Goal: Navigation & Orientation: Find specific page/section

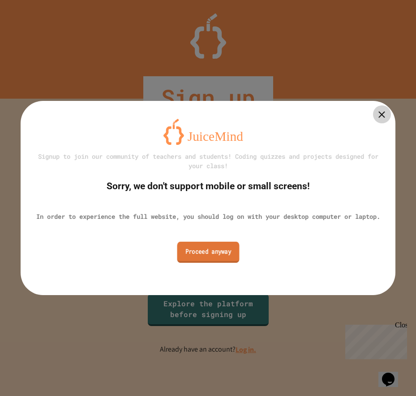
click at [210, 259] on link "Proceed anyway" at bounding box center [208, 251] width 62 height 21
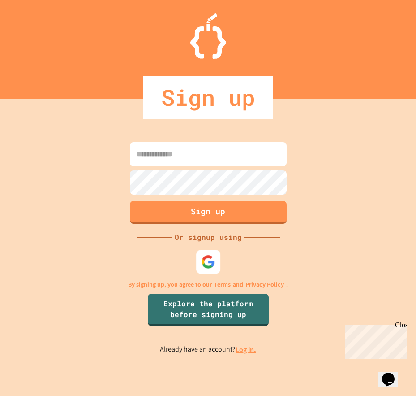
click at [208, 273] on div at bounding box center [208, 262] width 24 height 24
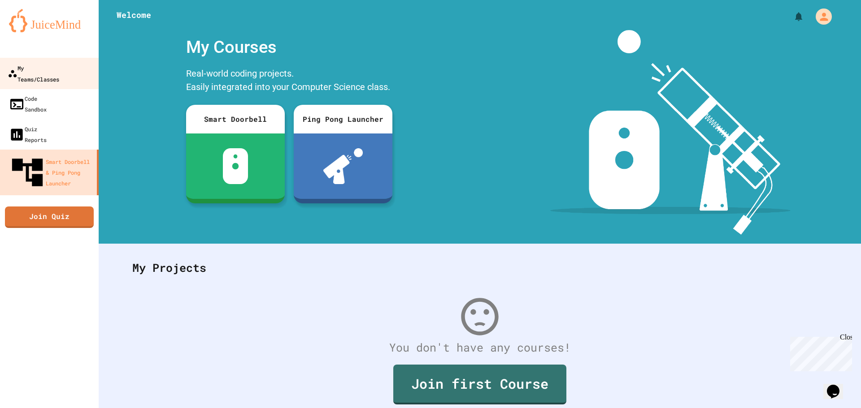
click at [59, 66] on div "My Teams/Classes" at bounding box center [34, 73] width 52 height 22
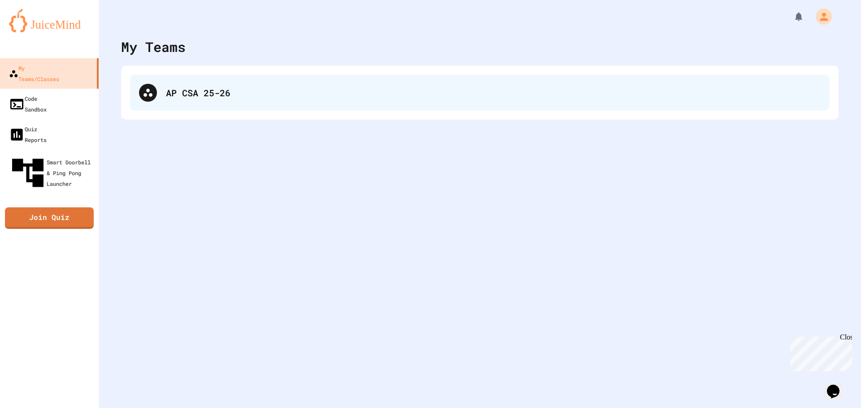
click at [416, 100] on div "AP CSA 25-26" at bounding box center [479, 93] width 699 height 36
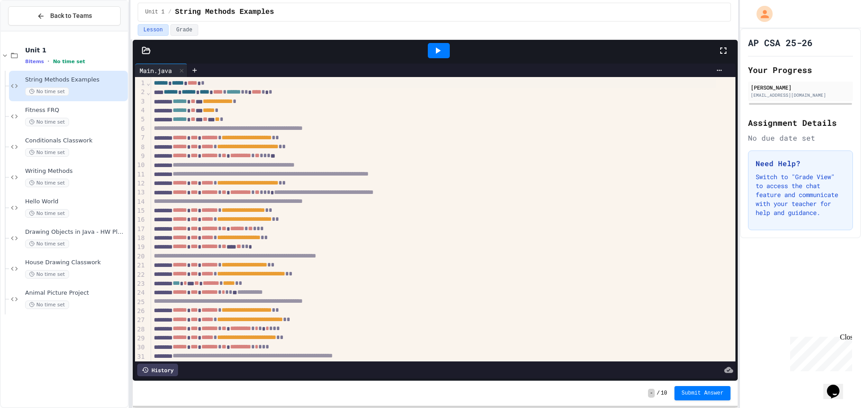
click at [416, 53] on icon at bounding box center [437, 50] width 11 height 11
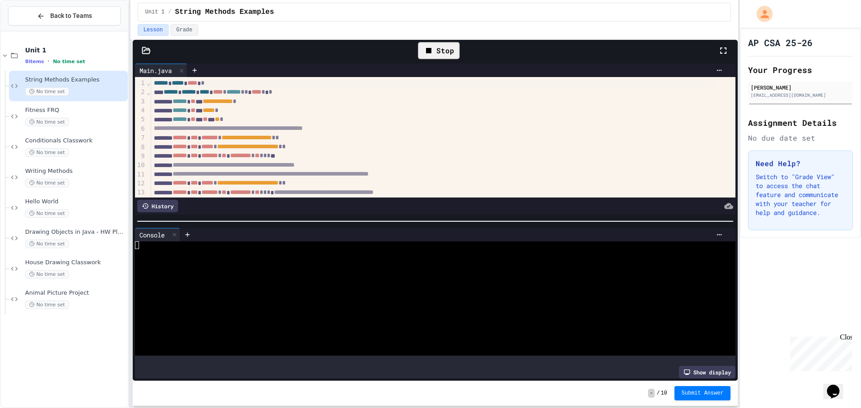
scroll to position [91, 0]
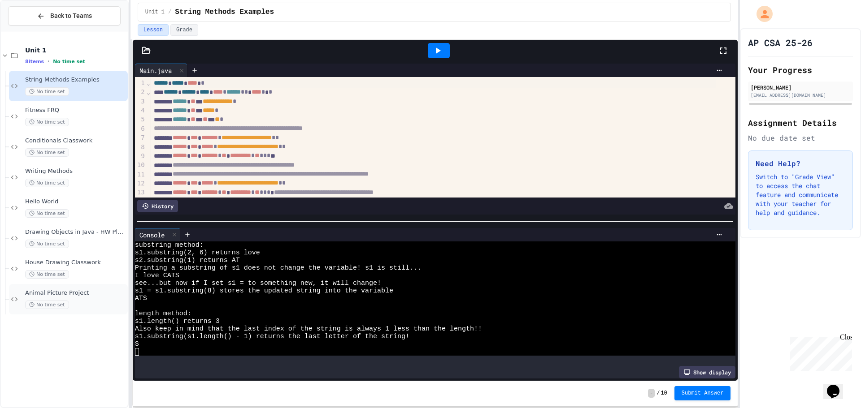
click at [69, 297] on div "Animal Picture Project No time set" at bounding box center [75, 300] width 101 height 20
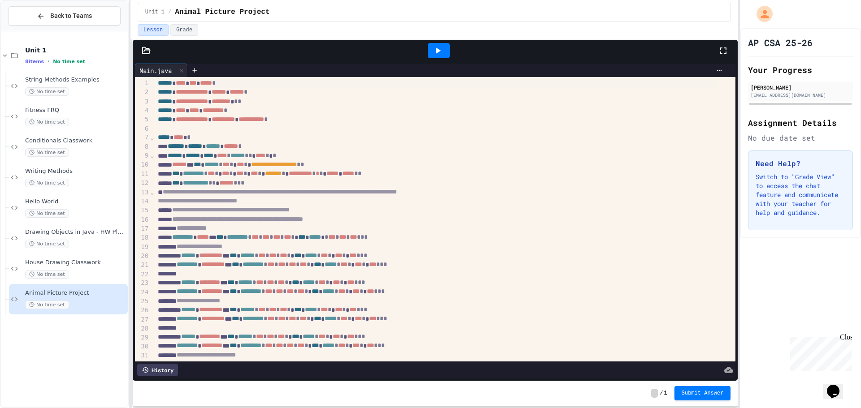
click at [416, 50] on icon at bounding box center [438, 51] width 5 height 6
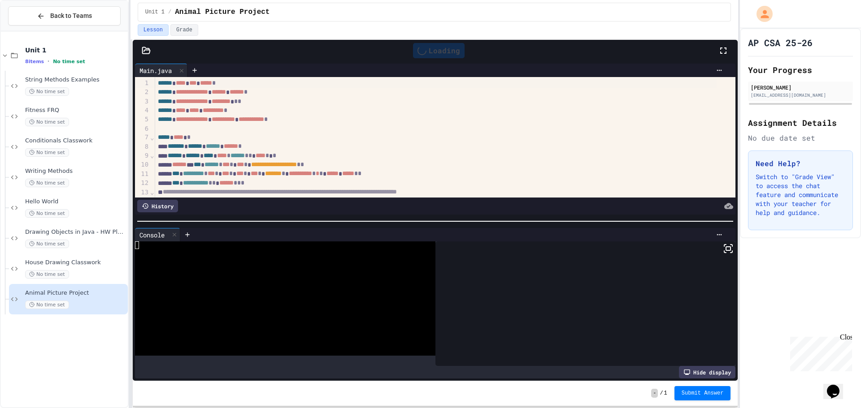
click at [416, 247] on rect at bounding box center [728, 249] width 4 height 4
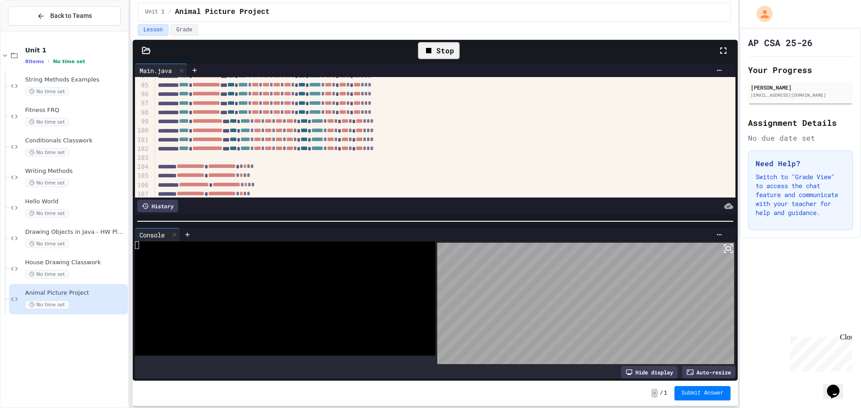
scroll to position [1076, 0]
